Goal: Find specific page/section

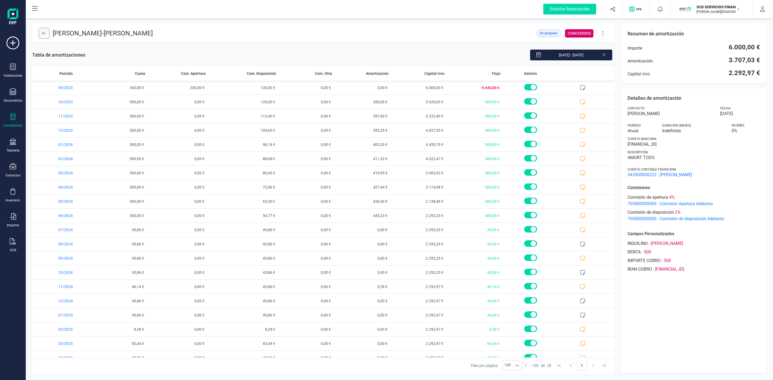
drag, startPoint x: 0, startPoint y: 0, endPoint x: 39, endPoint y: 31, distance: 49.8
click at [39, 31] on button at bounding box center [44, 33] width 11 height 11
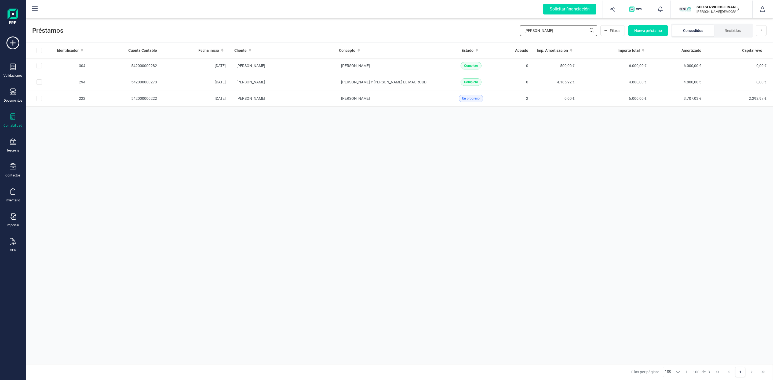
drag, startPoint x: 552, startPoint y: 28, endPoint x: 500, endPoint y: 33, distance: 51.8
click at [509, 31] on div "Préstamos [PERSON_NAME] Nuevo préstamo Concedidos Recibidos Descargar Excel" at bounding box center [399, 29] width 747 height 25
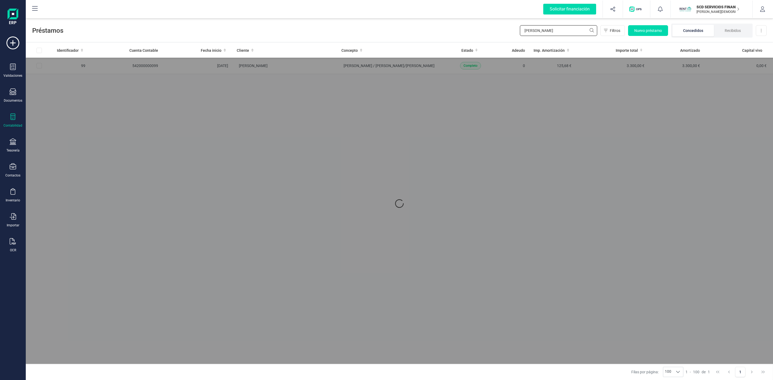
type input "[PERSON_NAME]"
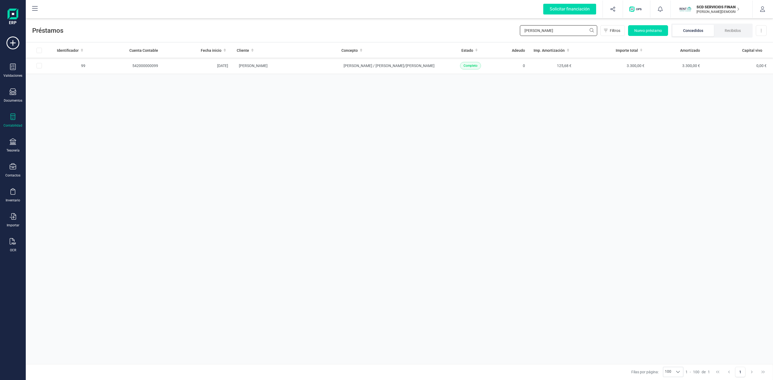
drag, startPoint x: 528, startPoint y: 32, endPoint x: 509, endPoint y: 28, distance: 19.7
click at [519, 32] on div "Préstamos [PERSON_NAME] e Filtros Nuevo préstamo Concedidos Recibidos Descargar…" at bounding box center [399, 29] width 747 height 25
type input "expo"
click at [290, 71] on td "[PERSON_NAME]" at bounding box center [282, 66] width 105 height 16
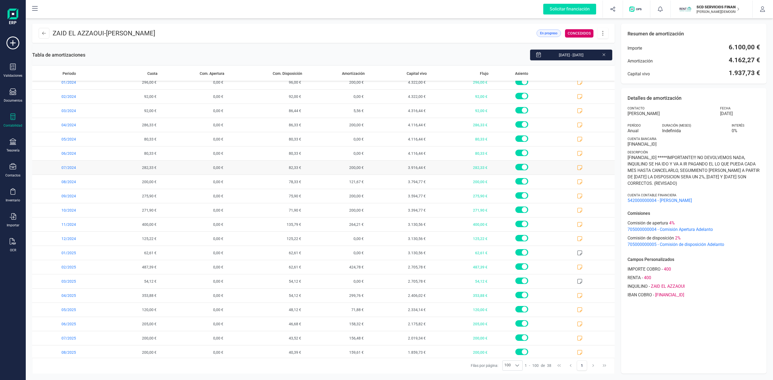
scroll to position [268, 0]
